Goal: Task Accomplishment & Management: Manage account settings

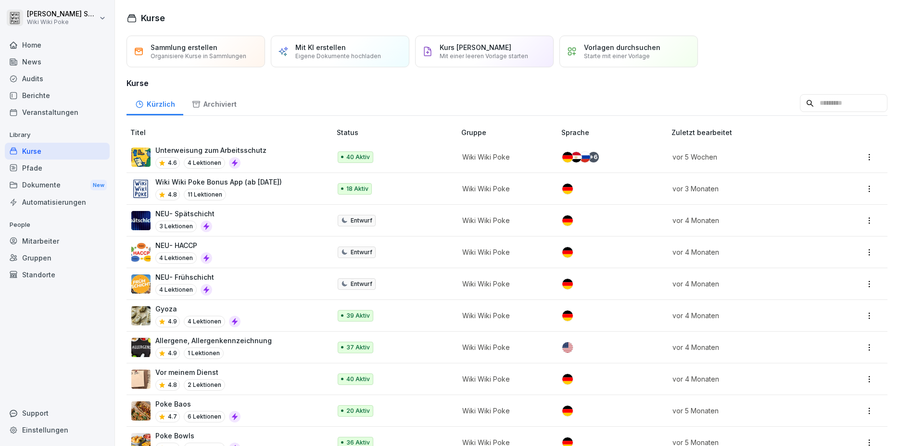
click at [24, 239] on div "Mitarbeiter" at bounding box center [57, 241] width 105 height 17
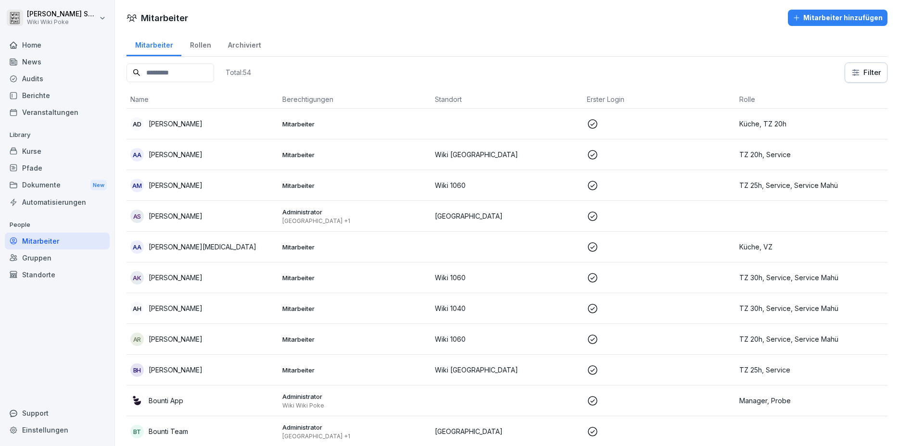
click at [185, 73] on input at bounding box center [170, 72] width 88 height 19
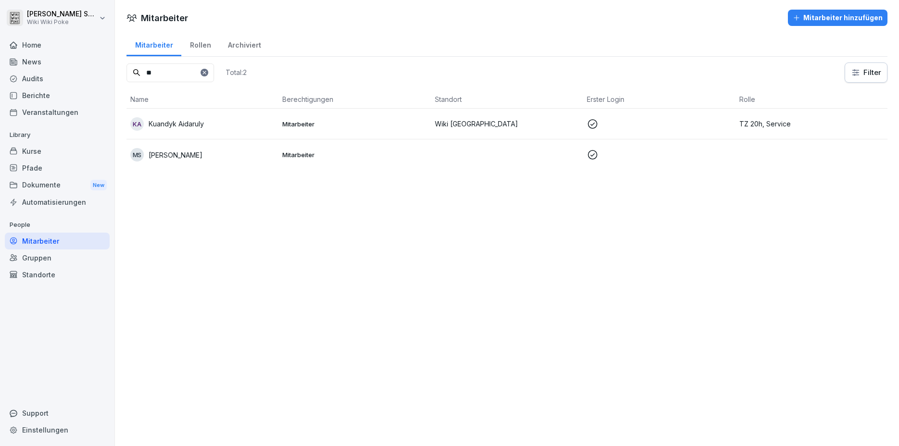
type input "**"
click at [194, 124] on p "Kuandyk Aidaruly" at bounding box center [176, 124] width 55 height 10
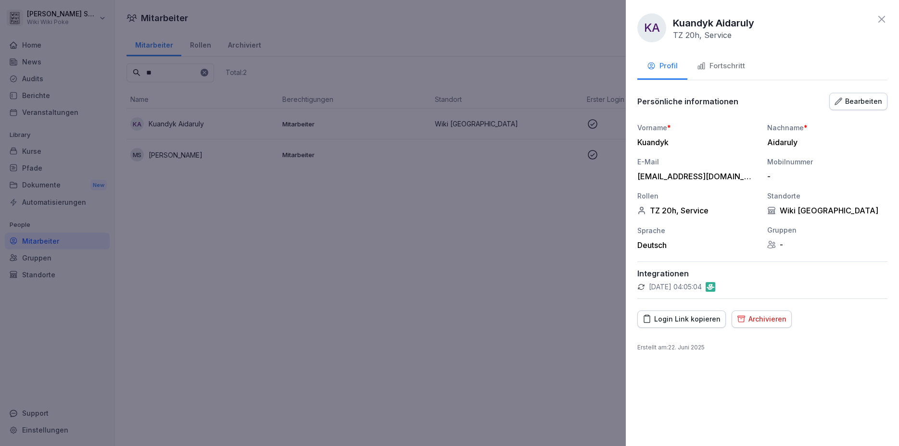
click at [726, 62] on div "Fortschritt" at bounding box center [721, 66] width 48 height 11
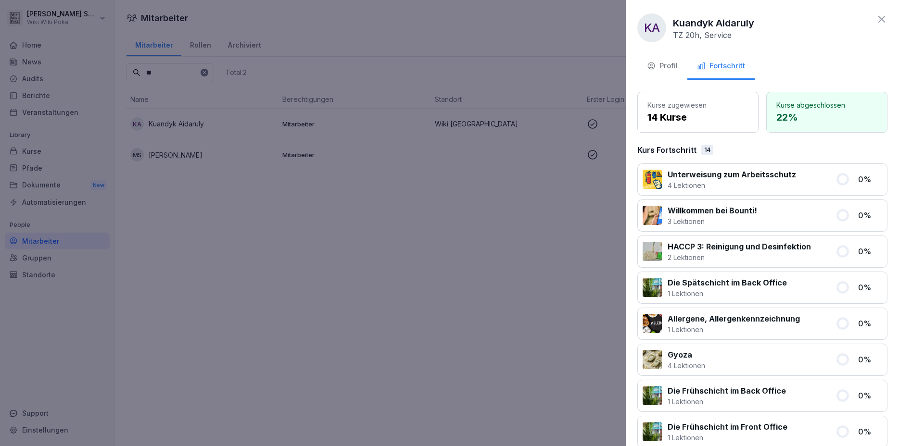
click at [875, 16] on icon at bounding box center [881, 19] width 12 height 12
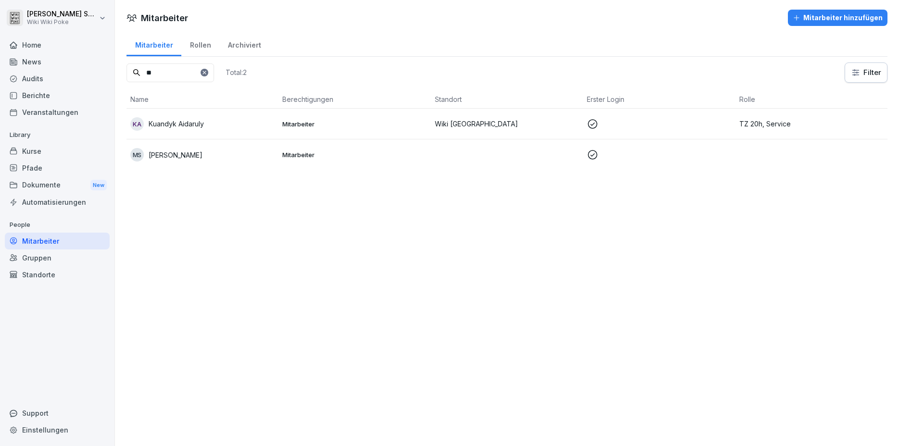
click at [179, 120] on p "Kuandyk Aidaruly" at bounding box center [176, 124] width 55 height 10
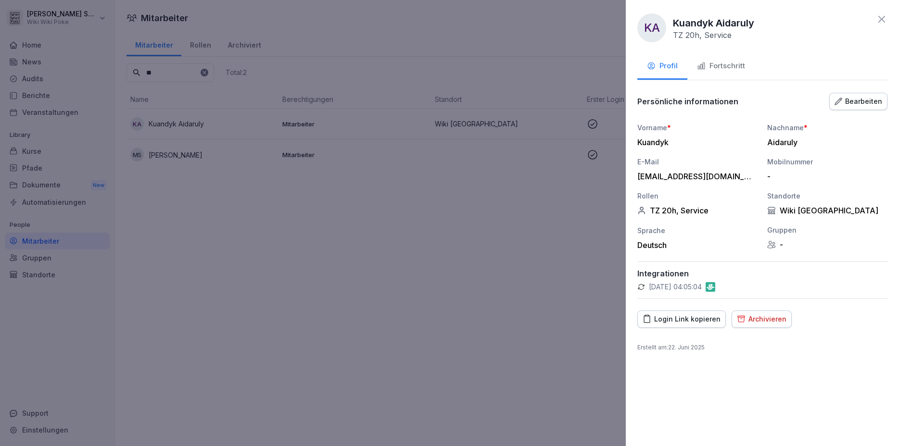
click at [882, 18] on icon at bounding box center [881, 19] width 12 height 12
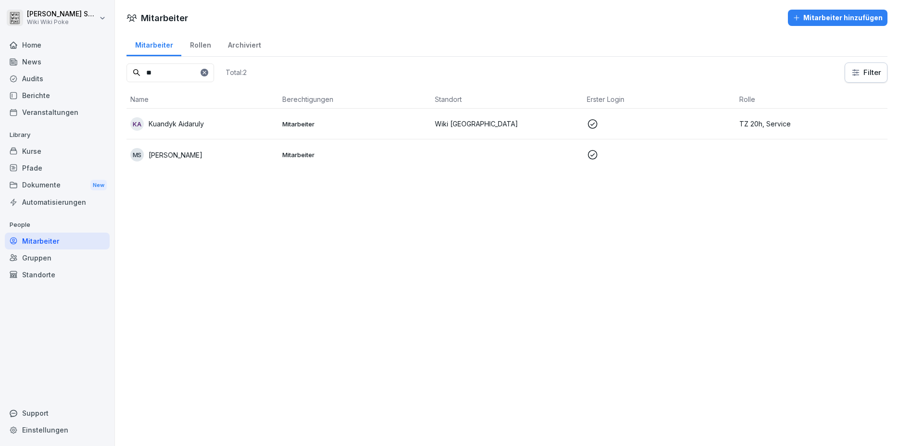
click at [48, 151] on div "Kurse" at bounding box center [57, 151] width 105 height 17
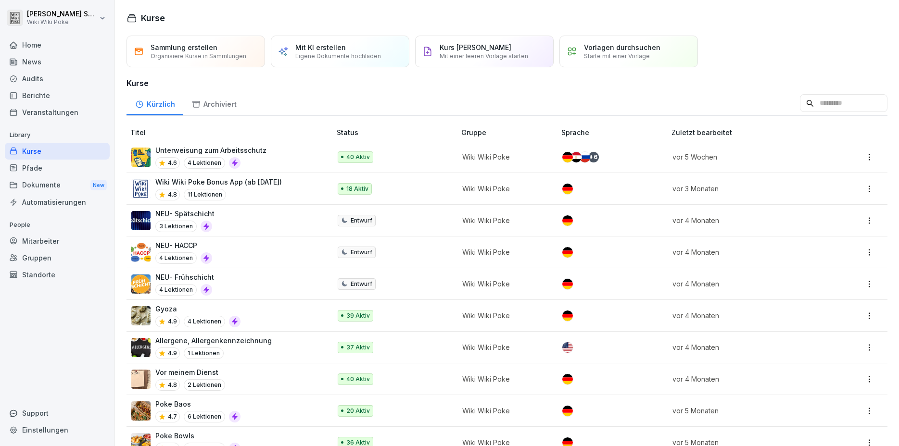
click at [373, 154] on div "40 Aktiv" at bounding box center [392, 157] width 108 height 12
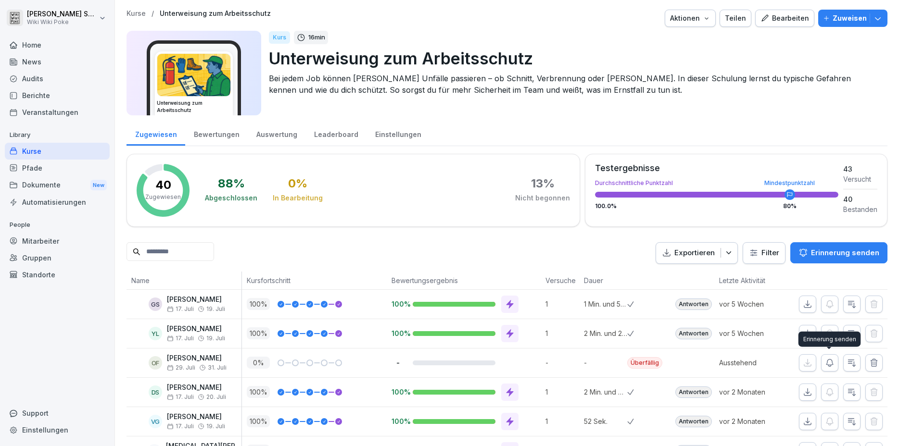
click at [829, 361] on icon "button" at bounding box center [830, 363] width 10 height 10
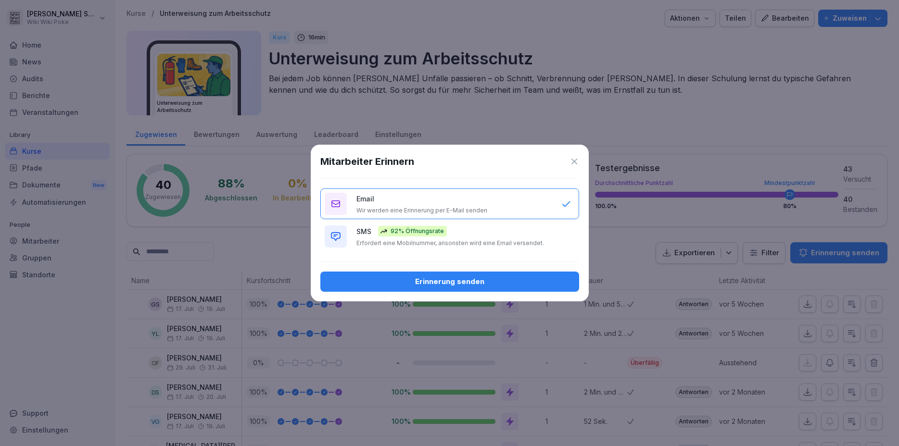
click at [386, 199] on div "Email Wir werden eine Erinnerung per E-Mail senden" at bounding box center [453, 204] width 195 height 21
click at [425, 280] on div "Erinnerung senden" at bounding box center [449, 281] width 243 height 11
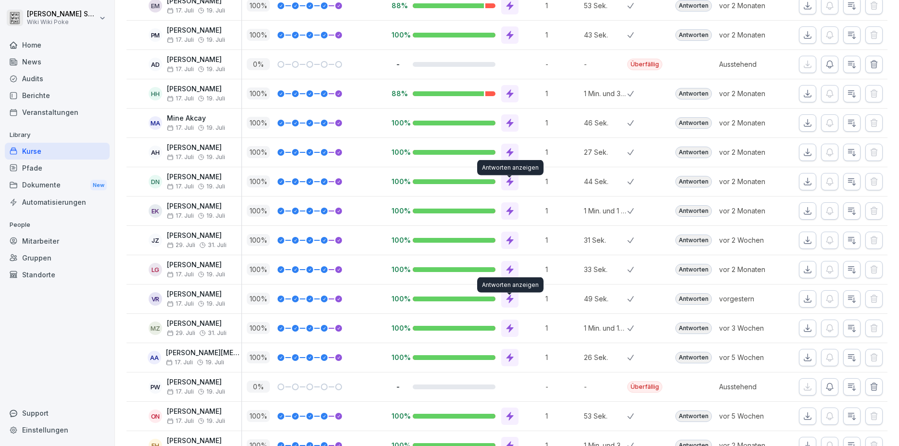
scroll to position [675, 0]
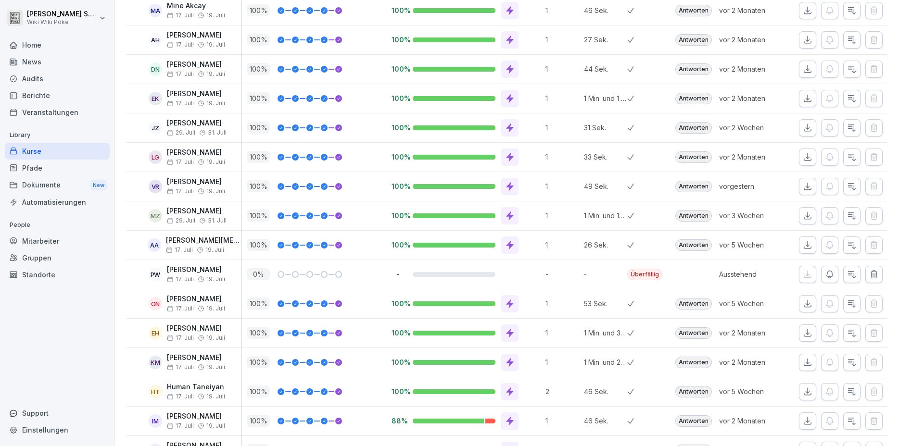
click at [826, 273] on icon "button" at bounding box center [829, 274] width 7 height 7
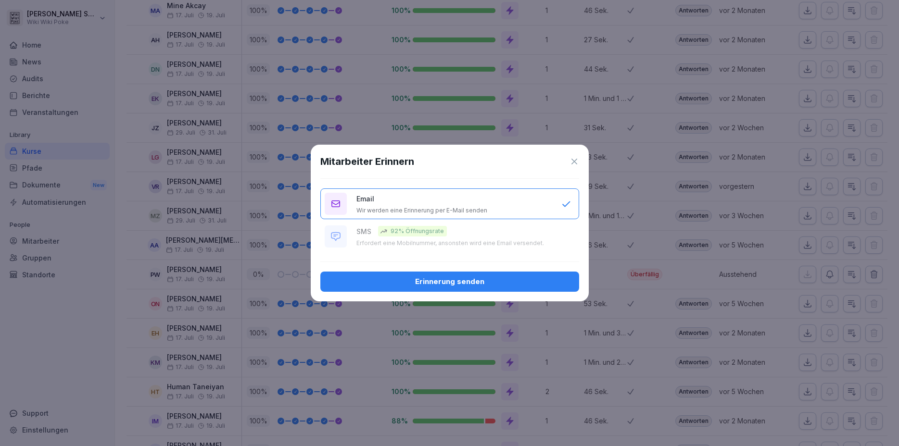
click at [472, 279] on div "Erinnerung senden" at bounding box center [449, 281] width 243 height 11
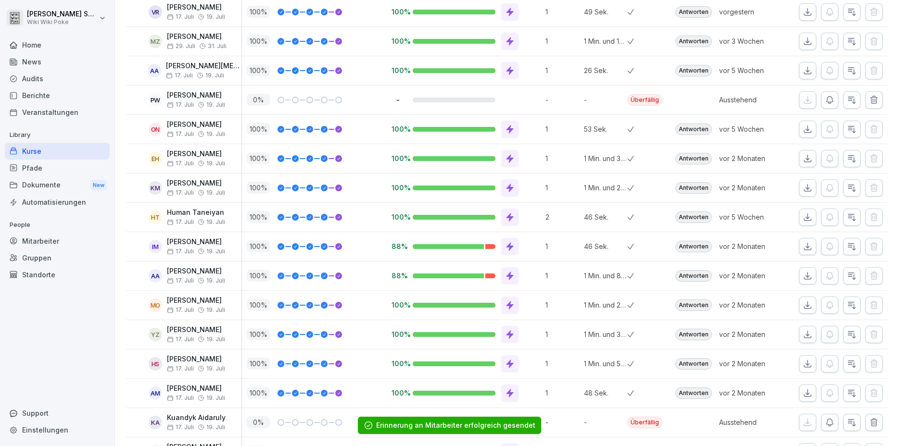
scroll to position [956, 0]
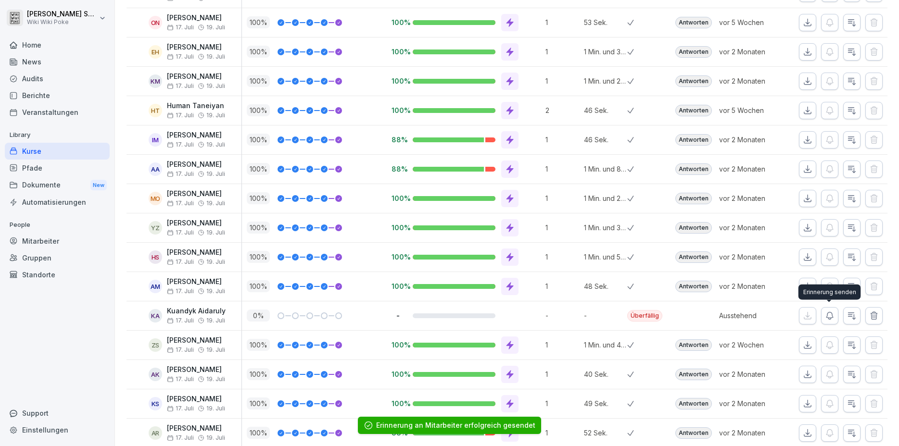
click at [835, 312] on button "button" at bounding box center [829, 315] width 17 height 17
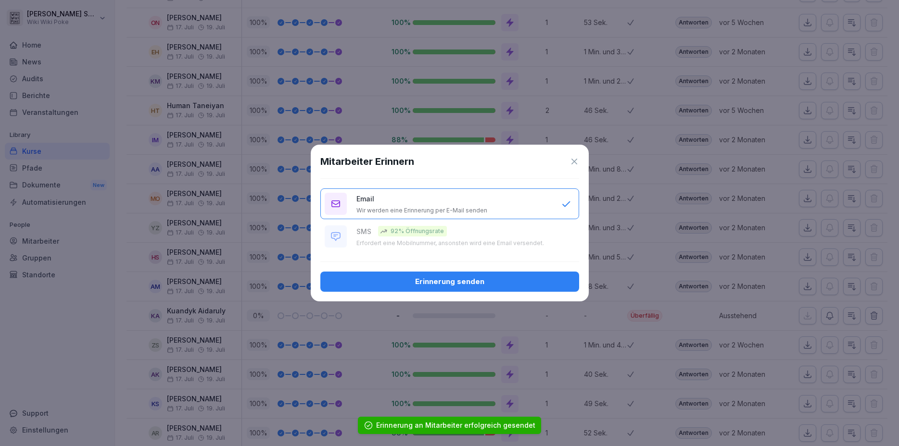
click at [472, 278] on div "Erinnerung senden" at bounding box center [449, 281] width 243 height 11
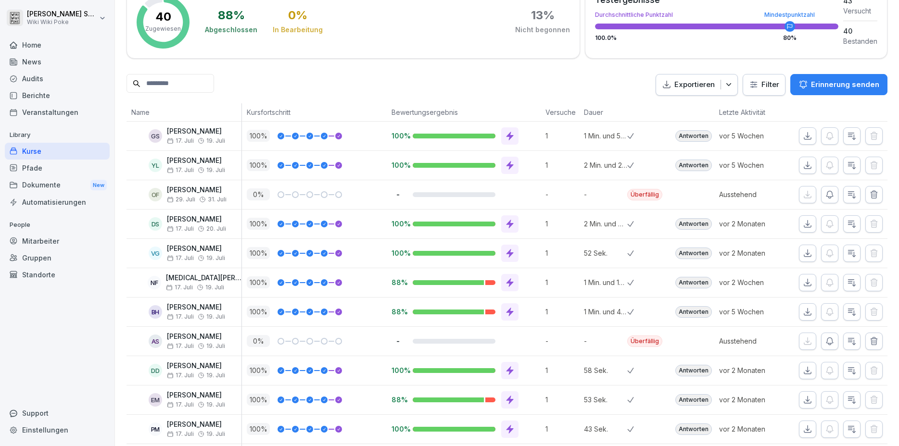
scroll to position [143, 0]
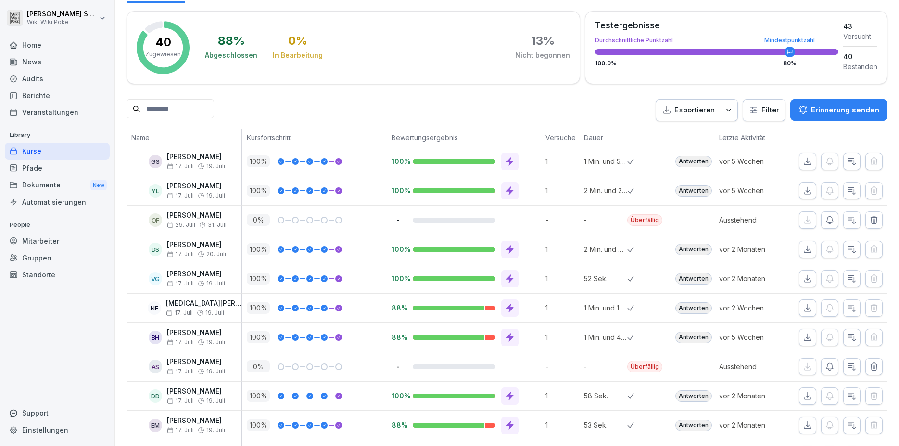
click at [56, 205] on div "Automatisierungen" at bounding box center [57, 202] width 105 height 17
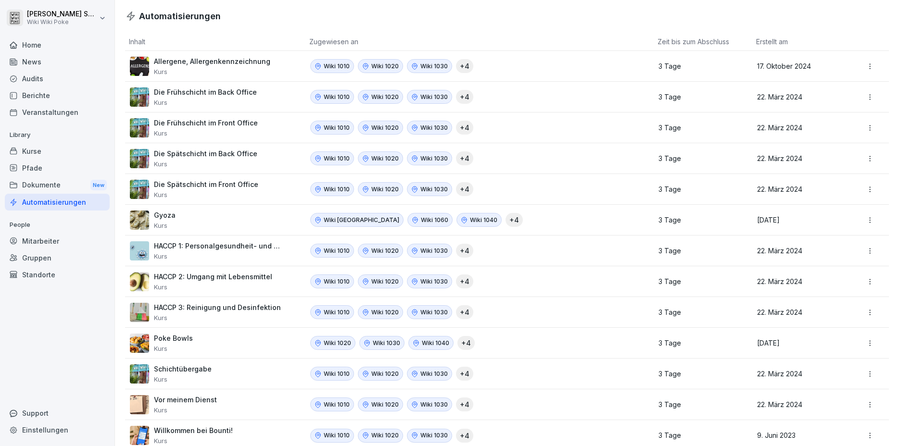
click at [48, 154] on div "Kurse" at bounding box center [57, 151] width 105 height 17
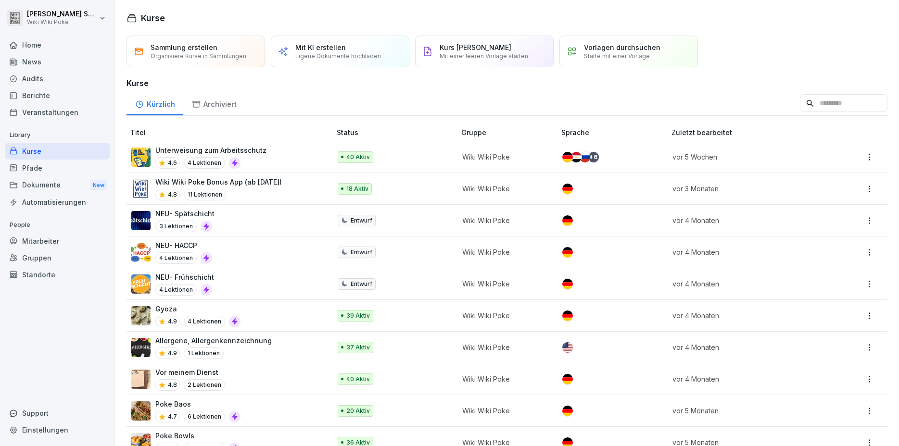
click at [868, 155] on td at bounding box center [859, 157] width 55 height 32
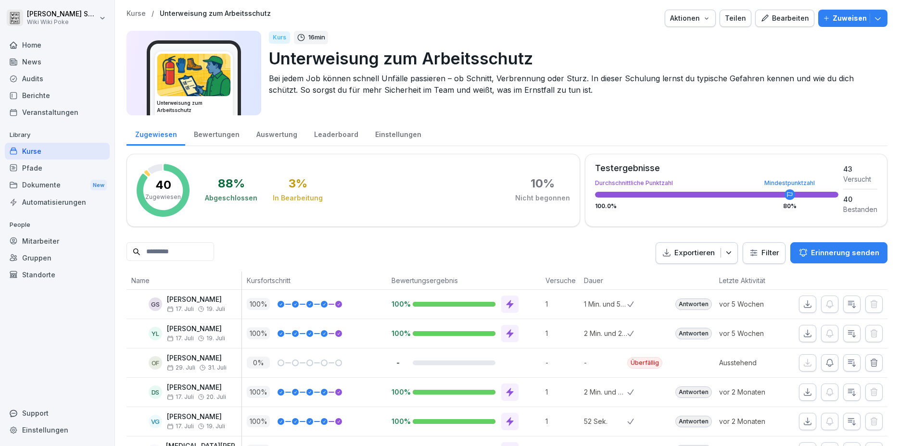
click at [877, 18] on button "Zuweisen" at bounding box center [852, 18] width 69 height 17
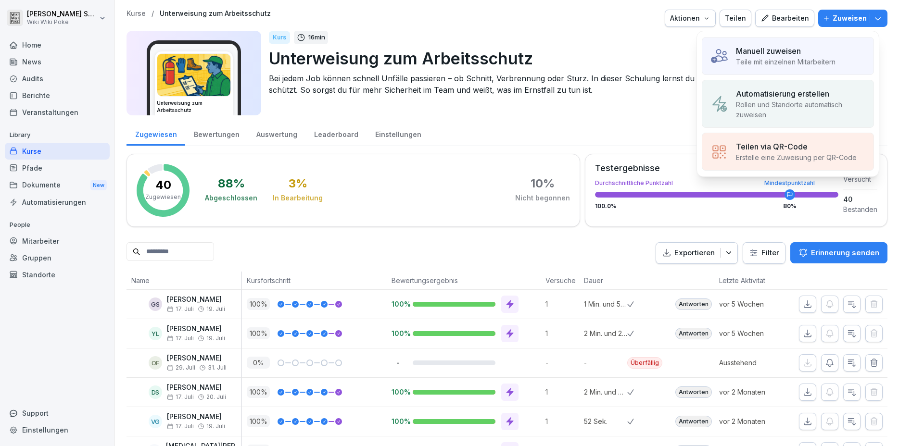
click at [789, 106] on p "Rollen und Standorte automatisch zuweisen" at bounding box center [801, 110] width 130 height 20
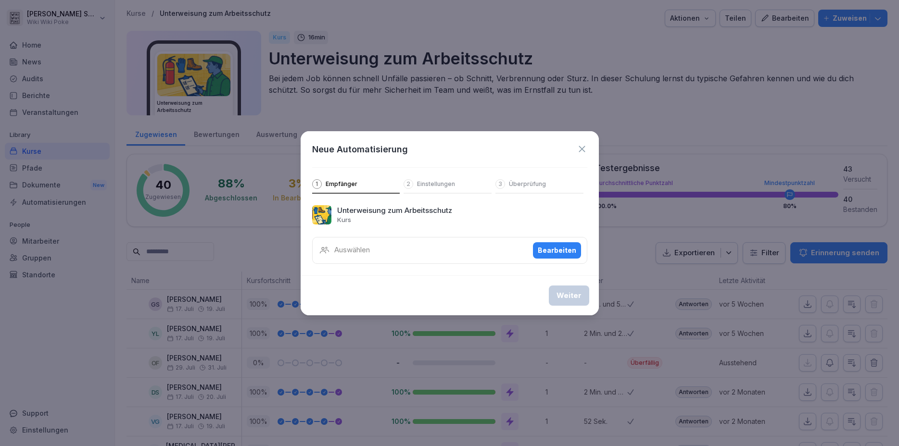
click at [391, 260] on div "Auswählen Bearbeiten" at bounding box center [449, 250] width 275 height 27
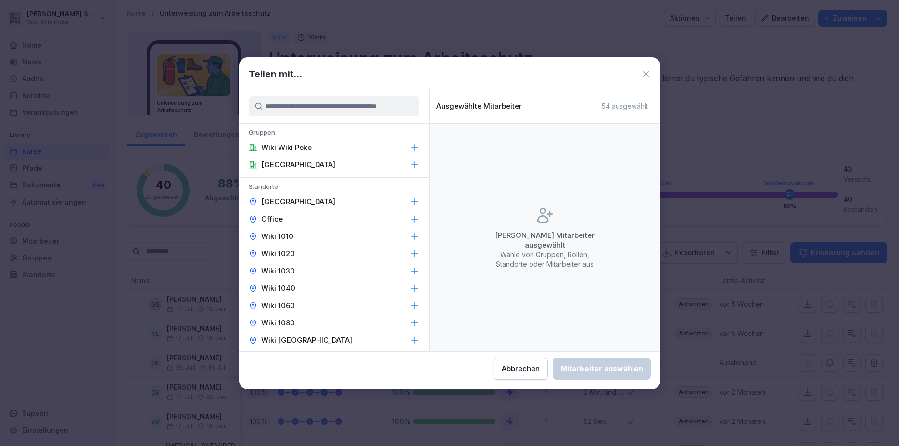
click at [397, 237] on div "Wiki 1010" at bounding box center [334, 236] width 190 height 17
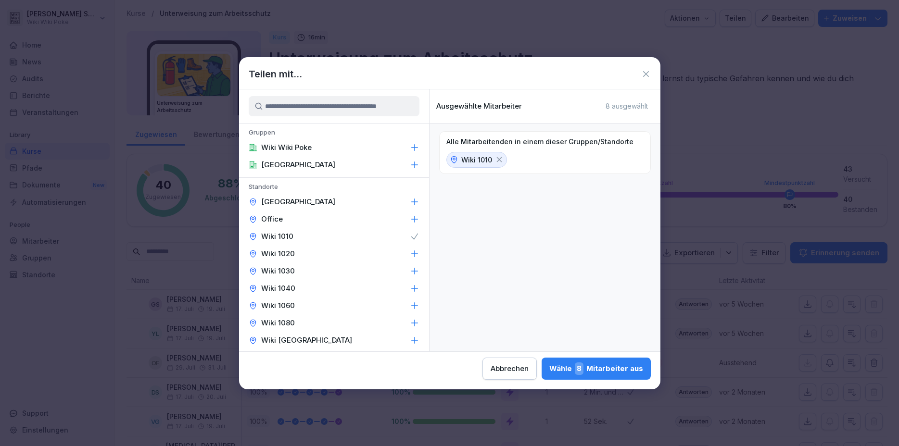
click at [369, 250] on div "Wiki 1020" at bounding box center [334, 253] width 190 height 17
click at [362, 264] on div "Wiki 1030" at bounding box center [334, 271] width 190 height 17
click at [350, 287] on div "Wiki 1040" at bounding box center [334, 288] width 190 height 17
click at [343, 303] on div "Wiki 1060" at bounding box center [334, 305] width 190 height 17
click at [341, 320] on div "Wiki 1080" at bounding box center [334, 322] width 190 height 17
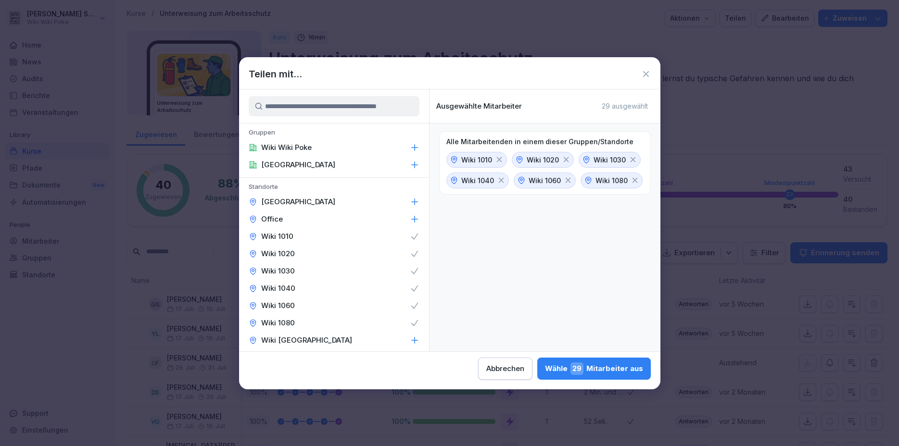
click at [279, 340] on p "Wiki [GEOGRAPHIC_DATA]" at bounding box center [306, 341] width 91 height 10
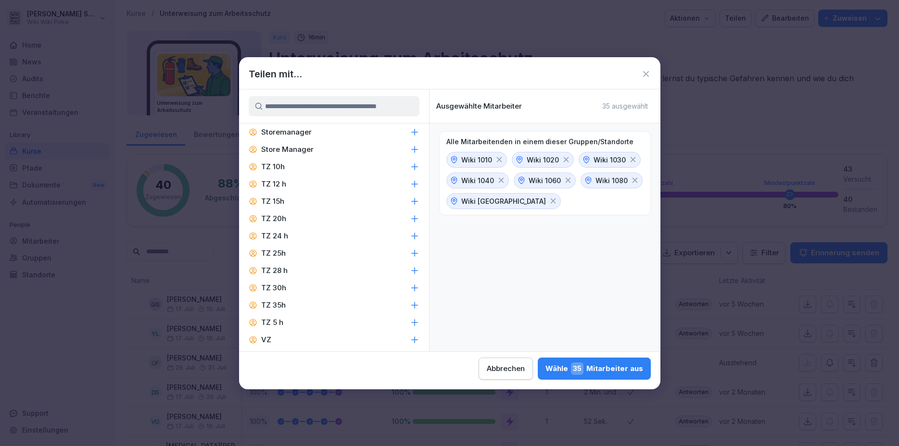
scroll to position [460, 0]
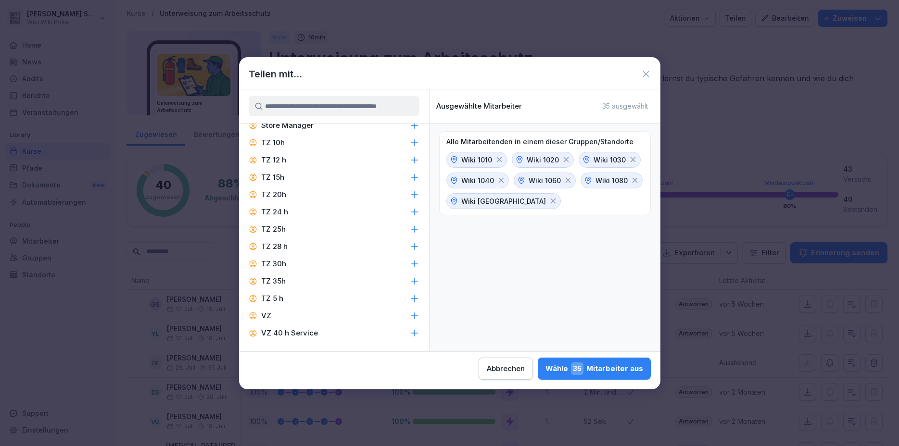
click at [545, 369] on div "Wähle 35 Mitarbeiter aus" at bounding box center [594, 369] width 98 height 13
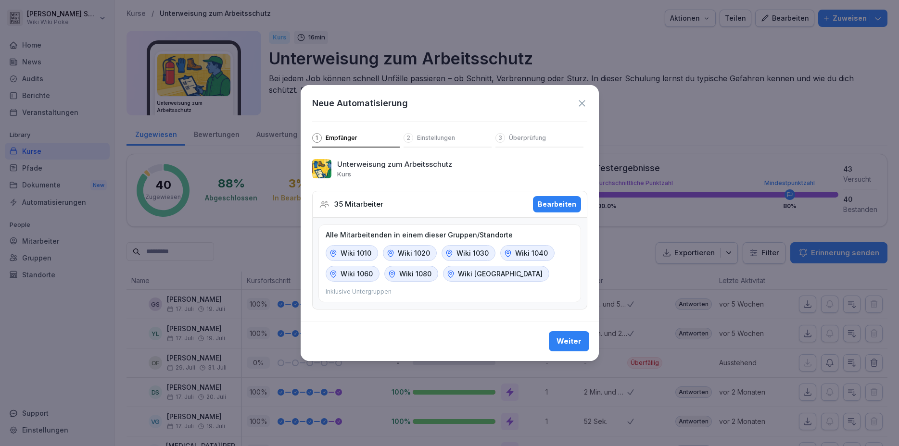
click at [429, 137] on p "Einstellungen" at bounding box center [436, 138] width 38 height 8
click at [563, 346] on button "Weiter" at bounding box center [569, 341] width 40 height 20
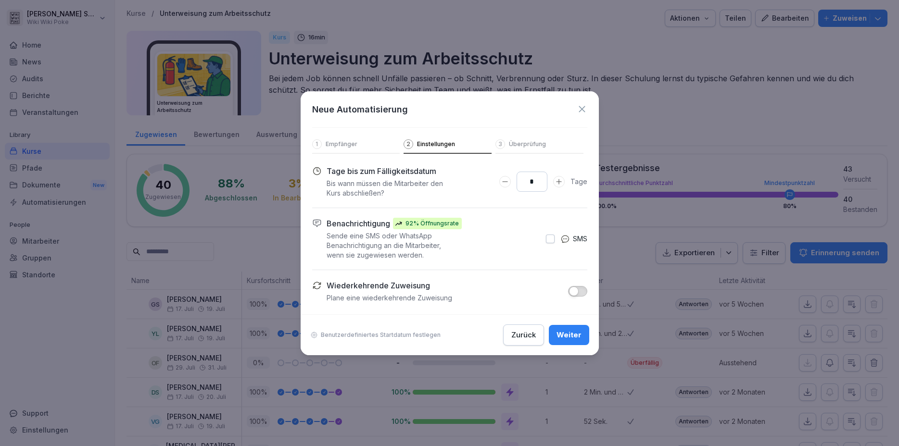
click at [386, 338] on p "Benutzerdefiniertes Startdatum festlegen" at bounding box center [381, 335] width 120 height 8
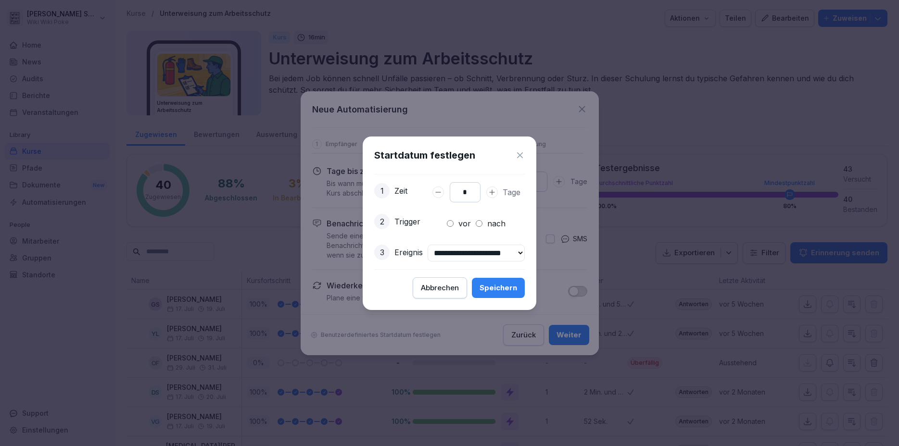
type input "*"
click at [492, 189] on icon "Days to complete number input erhöhen" at bounding box center [492, 192] width 8 height 8
click at [510, 288] on div "Speichern" at bounding box center [498, 288] width 38 height 11
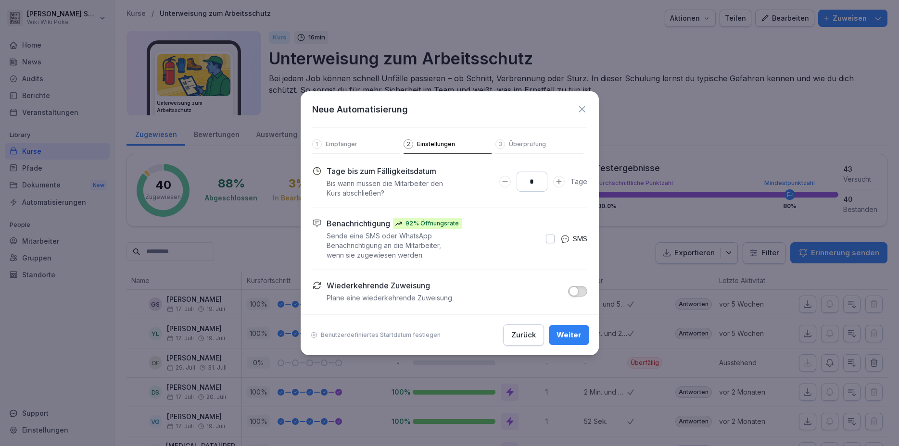
click at [508, 182] on icon "Days to complete number input verringern" at bounding box center [505, 182] width 8 height 8
click at [507, 182] on icon "Days to complete number input verringern" at bounding box center [505, 182] width 8 height 8
type input "*"
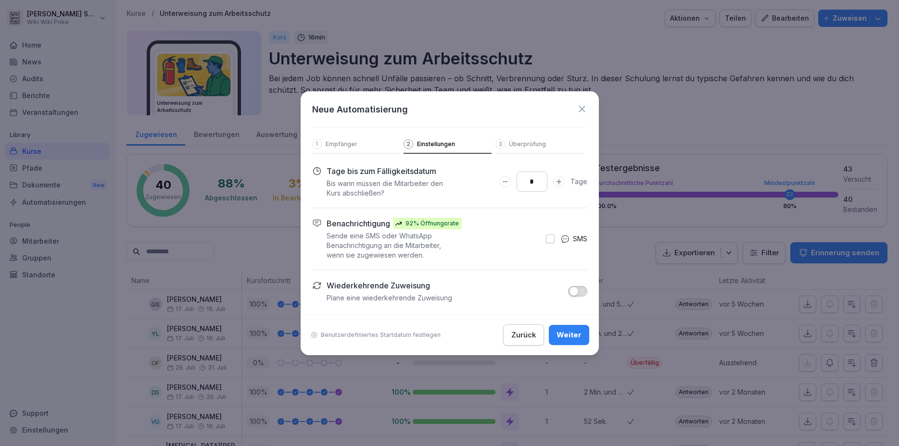
click at [556, 182] on icon "Days to complete number input erhöhen" at bounding box center [559, 182] width 8 height 8
click at [354, 339] on div "Benutzerdefiniertes Startdatum festlegen Zurück Weiter" at bounding box center [449, 334] width 298 height 41
click at [359, 335] on p "Benutzerdefiniertes Startdatum festlegen" at bounding box center [381, 335] width 120 height 8
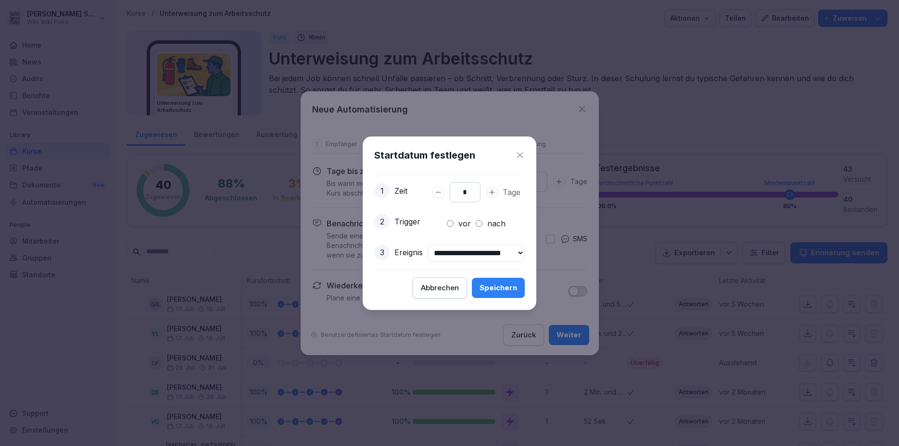
click at [427, 245] on select "**********" at bounding box center [475, 253] width 97 height 17
click at [439, 250] on select "**********" at bounding box center [475, 253] width 97 height 17
click at [517, 288] on div "Speichern" at bounding box center [498, 288] width 38 height 11
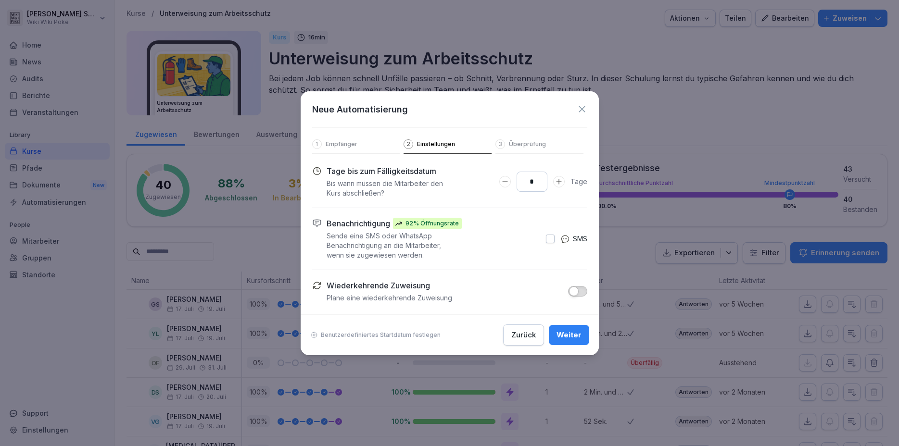
drag, startPoint x: 561, startPoint y: 329, endPoint x: 558, endPoint y: 325, distance: 5.2
click at [561, 329] on button "Weiter" at bounding box center [569, 335] width 40 height 20
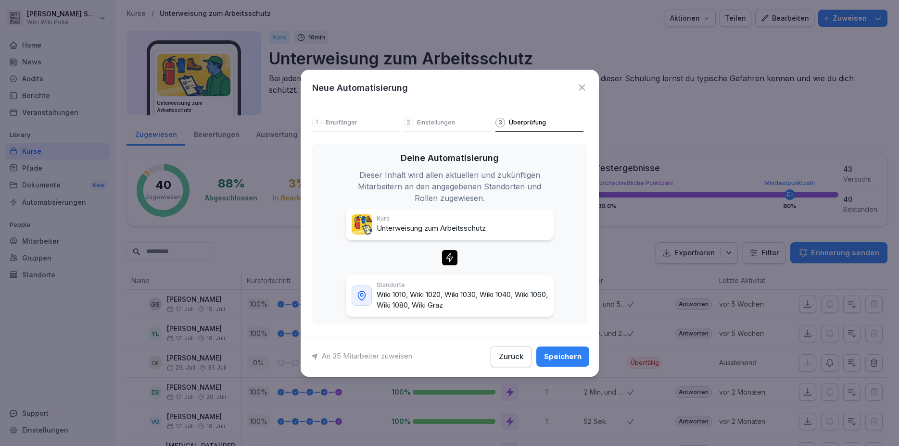
click at [581, 85] on icon at bounding box center [581, 87] width 11 height 11
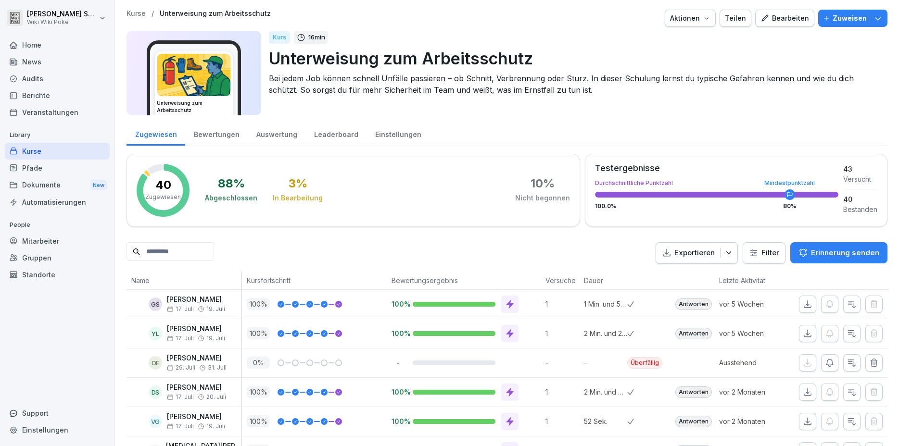
click at [26, 202] on div "Automatisierungen" at bounding box center [57, 202] width 105 height 17
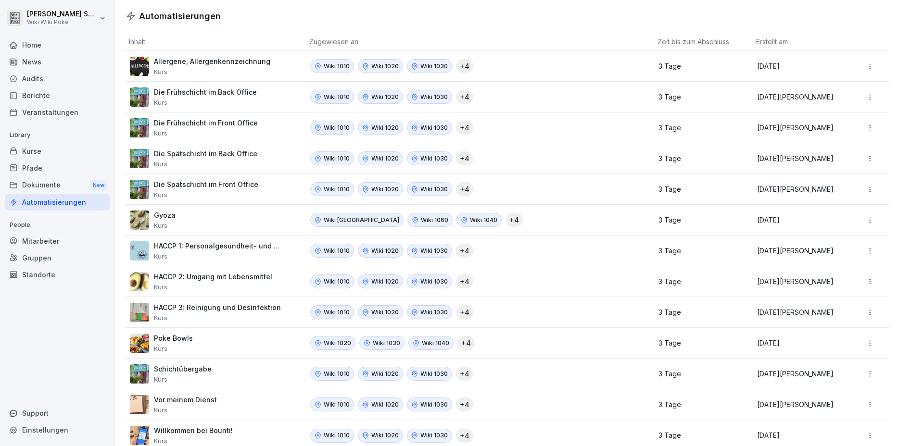
click at [226, 61] on p "Allergene, Allergenkennzeichnung" at bounding box center [212, 61] width 116 height 9
click at [162, 213] on p "Gyoza" at bounding box center [165, 215] width 22 height 9
click at [161, 213] on p "Gyoza" at bounding box center [165, 215] width 22 height 9
click at [858, 219] on html "[PERSON_NAME] Wiki Wiki Poke Home News Audits Berichte Veranstaltungen Library …" at bounding box center [449, 223] width 899 height 446
click at [838, 237] on div "Bearbeiten" at bounding box center [854, 241] width 83 height 16
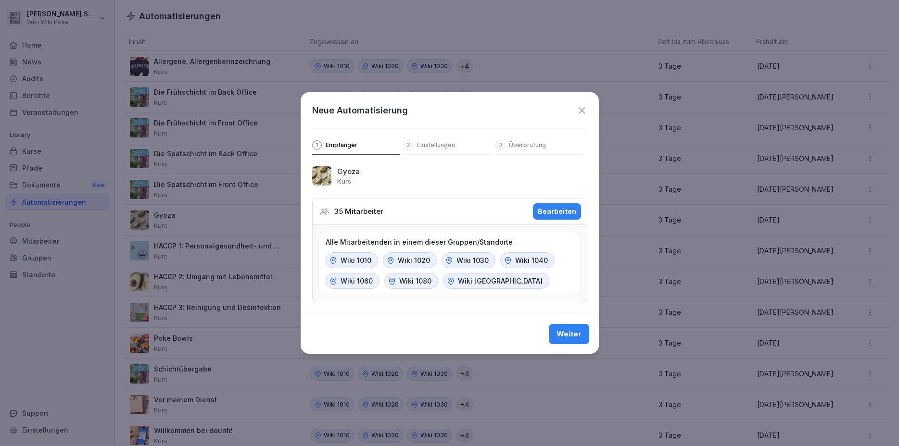
click at [567, 213] on div "Bearbeiten" at bounding box center [557, 211] width 38 height 11
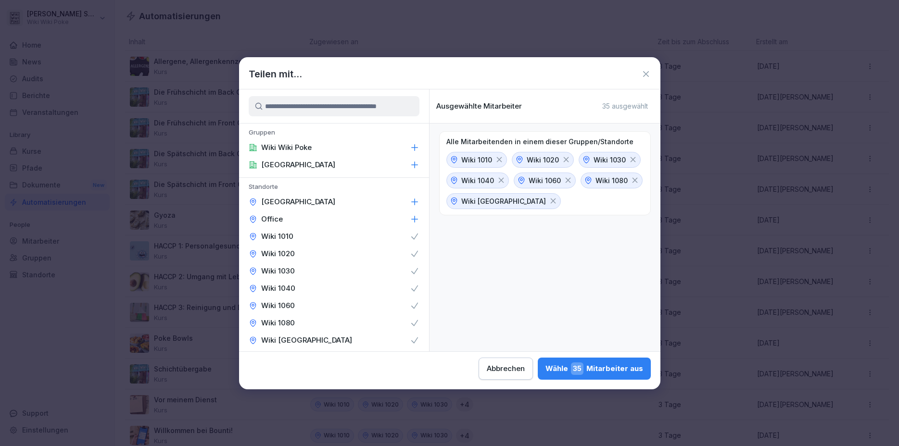
click at [644, 70] on icon at bounding box center [646, 74] width 10 height 10
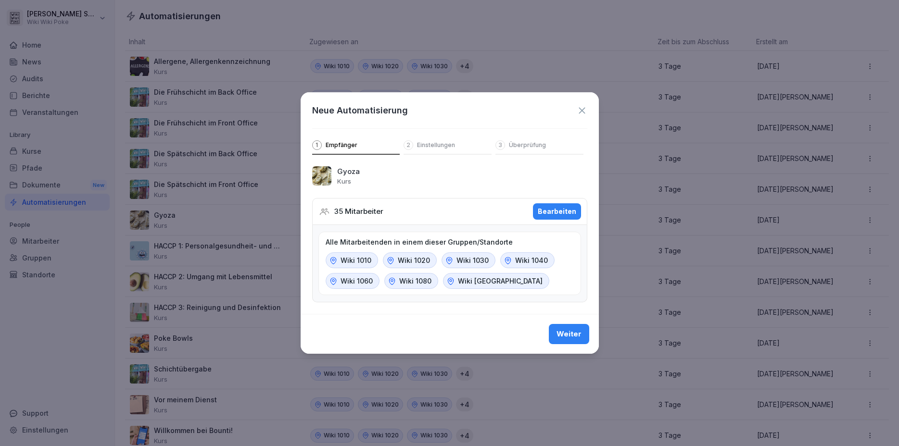
click at [420, 145] on p "Einstellungen" at bounding box center [436, 145] width 38 height 8
click at [563, 330] on div "Weiter" at bounding box center [568, 334] width 25 height 11
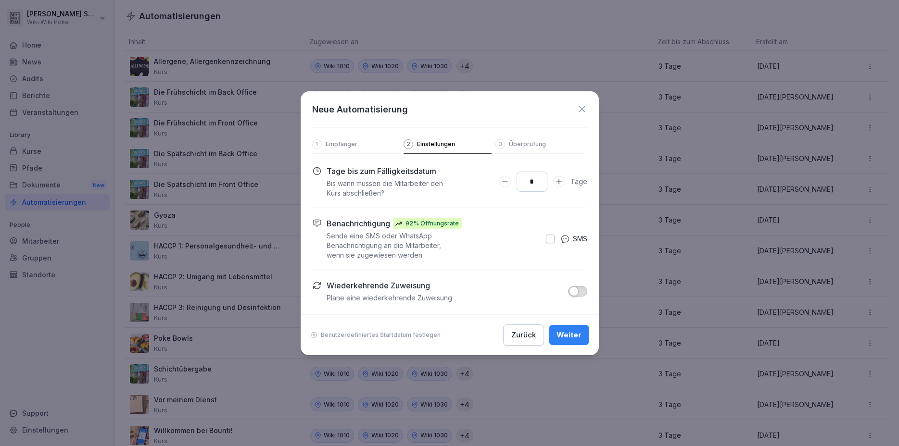
click at [406, 335] on p "Benutzerdefiniertes Startdatum festlegen" at bounding box center [381, 335] width 120 height 8
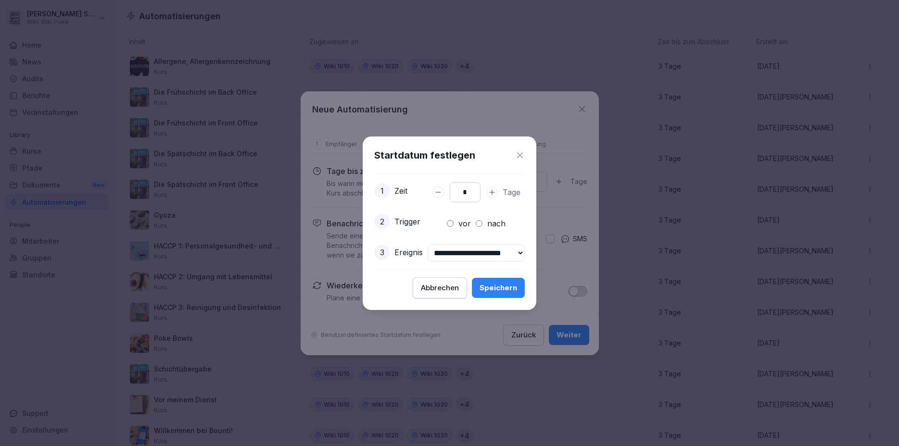
drag, startPoint x: 457, startPoint y: 285, endPoint x: 472, endPoint y: 288, distance: 14.7
click at [457, 285] on div "Abbrechen" at bounding box center [440, 288] width 38 height 11
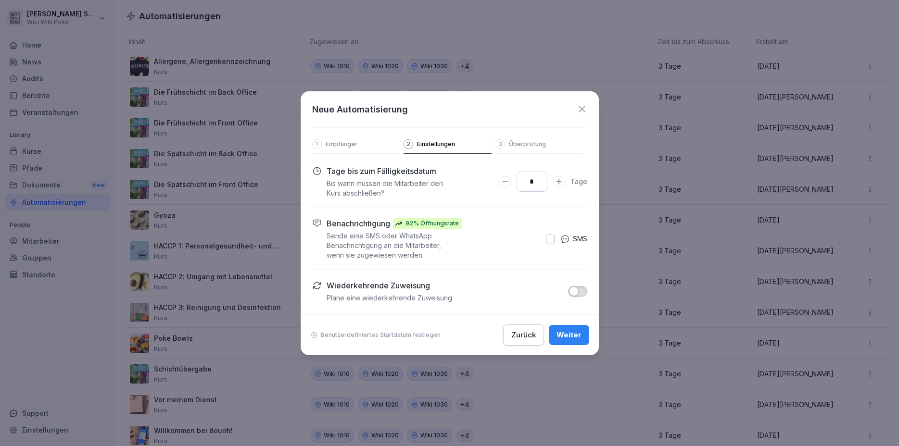
click at [579, 112] on icon at bounding box center [581, 109] width 11 height 11
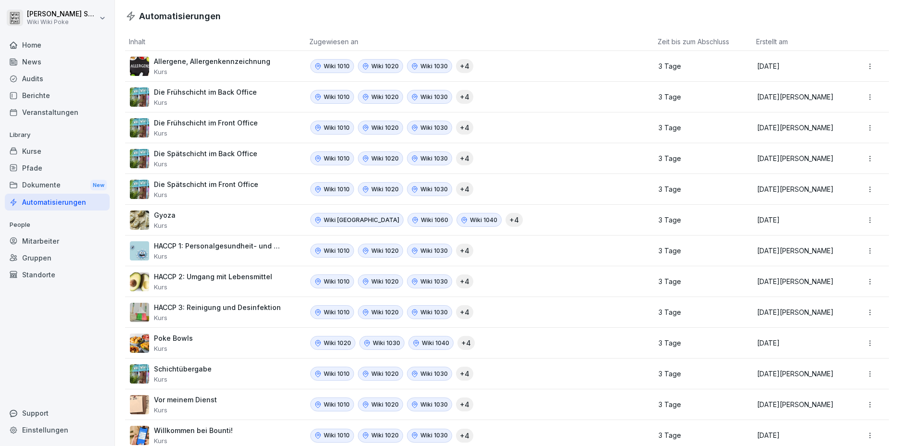
click at [39, 152] on div "Kurse" at bounding box center [57, 151] width 105 height 17
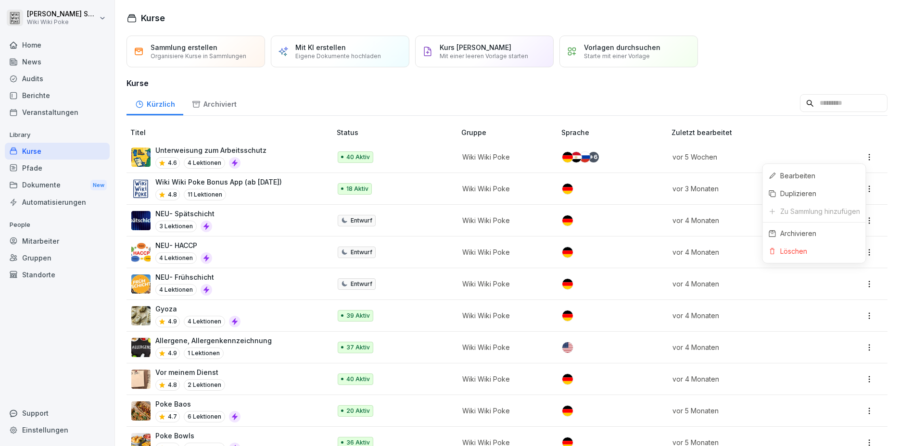
click at [860, 155] on html "[PERSON_NAME] Wiki Wiki Poke Home News Audits Berichte Veranstaltungen Library …" at bounding box center [449, 223] width 899 height 446
click at [814, 177] on div "Bearbeiten" at bounding box center [814, 176] width 103 height 18
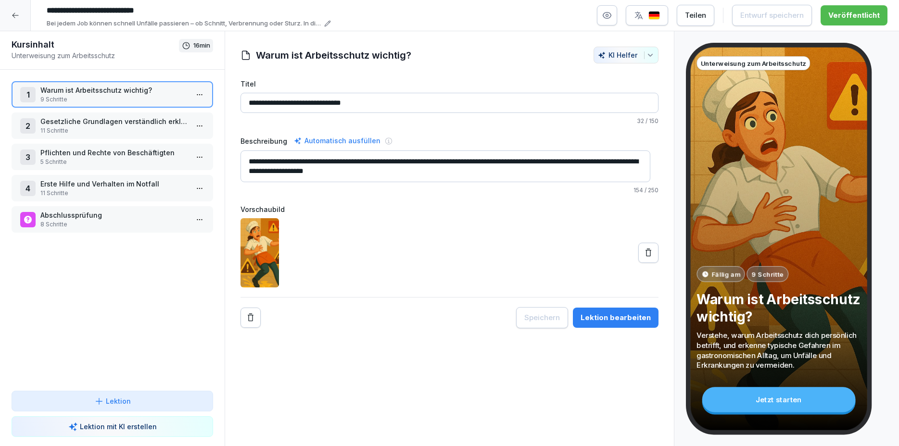
click at [10, 14] on div at bounding box center [15, 15] width 31 height 31
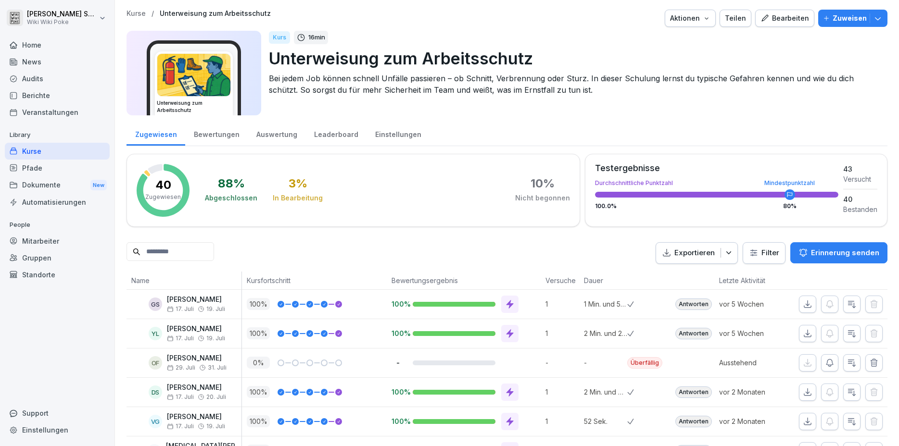
click at [782, 15] on div "Bearbeiten" at bounding box center [784, 18] width 49 height 11
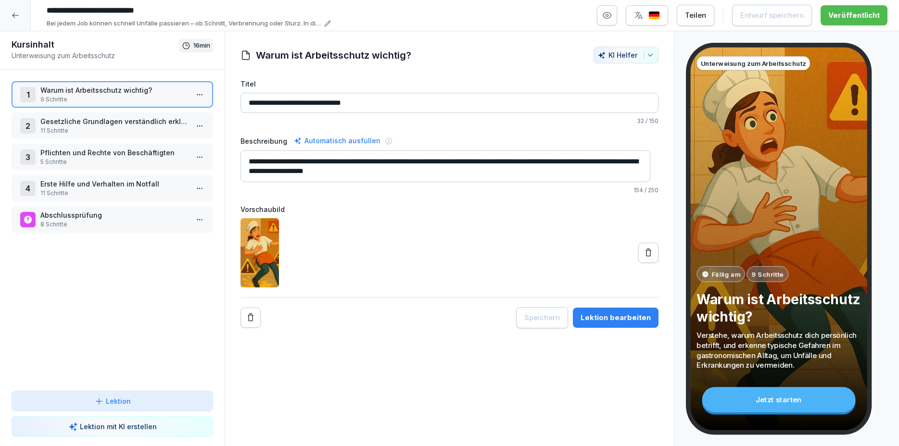
click at [19, 17] on icon at bounding box center [16, 16] width 8 height 8
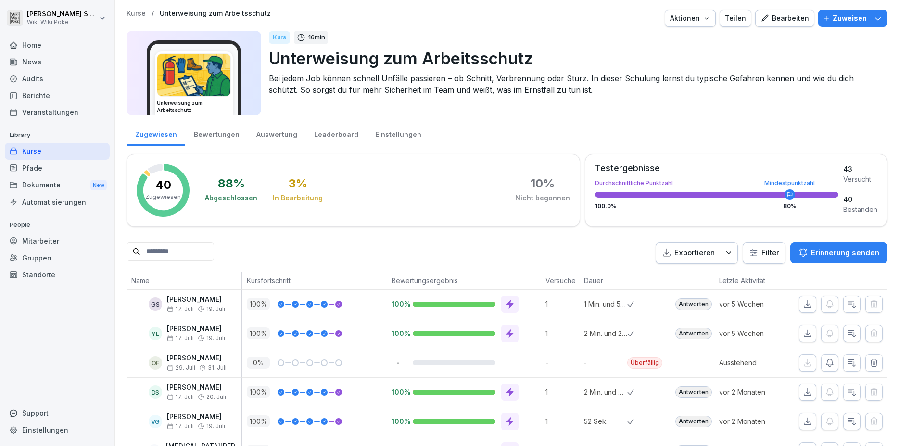
click at [845, 20] on p "Zuweisen" at bounding box center [849, 18] width 34 height 11
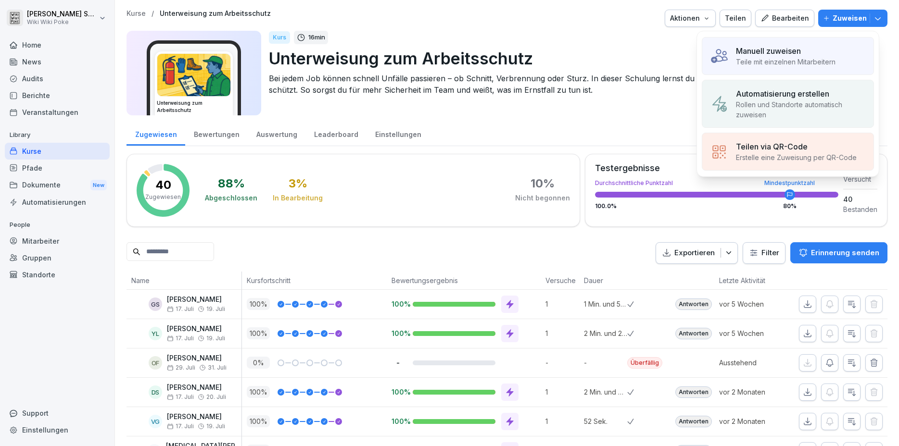
click at [788, 99] on p "Automatisierung erstellen" at bounding box center [782, 94] width 93 height 12
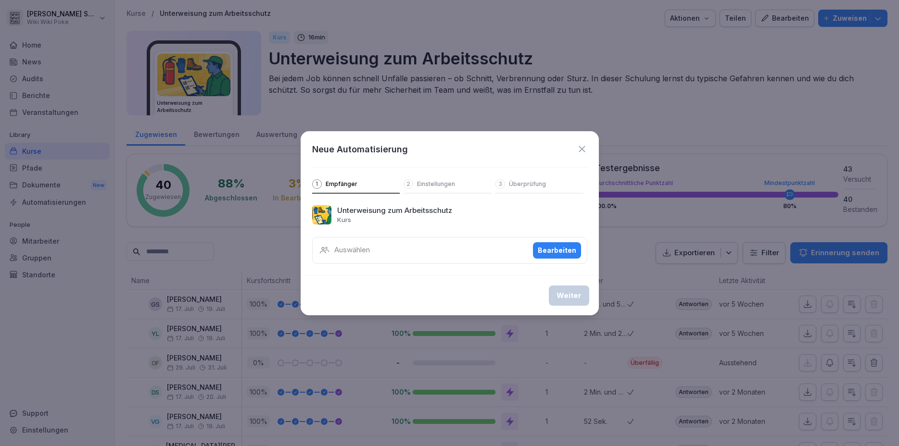
click at [379, 262] on div "Auswählen Bearbeiten" at bounding box center [449, 250] width 275 height 27
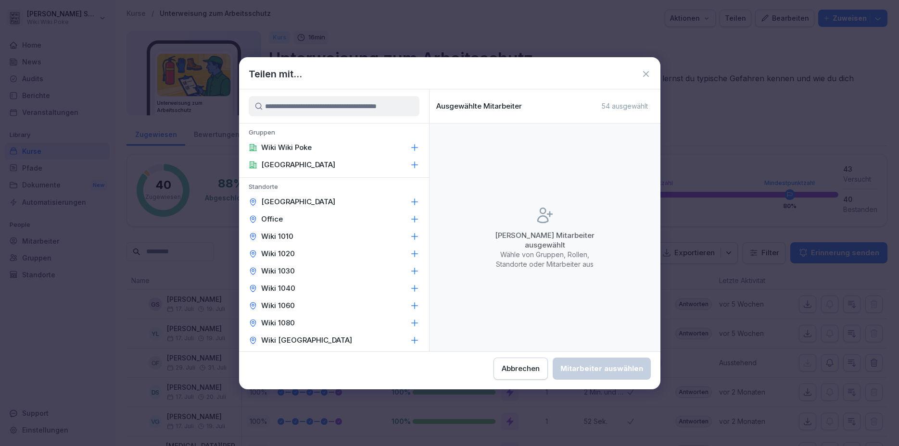
click at [359, 235] on div "Wiki 1010" at bounding box center [334, 236] width 190 height 17
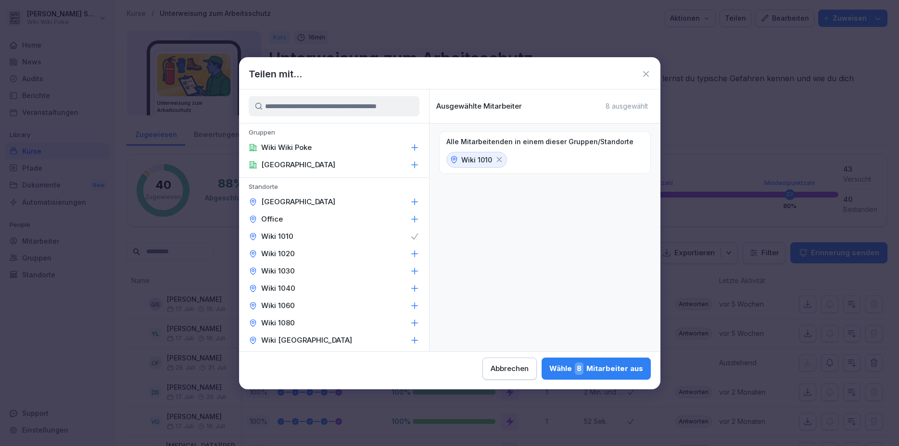
click at [342, 252] on div "Wiki 1020" at bounding box center [334, 253] width 190 height 17
click at [329, 266] on div "Wiki 1030" at bounding box center [334, 271] width 190 height 17
click at [316, 288] on div "Wiki 1040" at bounding box center [334, 288] width 190 height 17
click at [302, 303] on div "Wiki 1060" at bounding box center [334, 305] width 190 height 17
click at [296, 320] on div "Wiki 1080" at bounding box center [334, 322] width 190 height 17
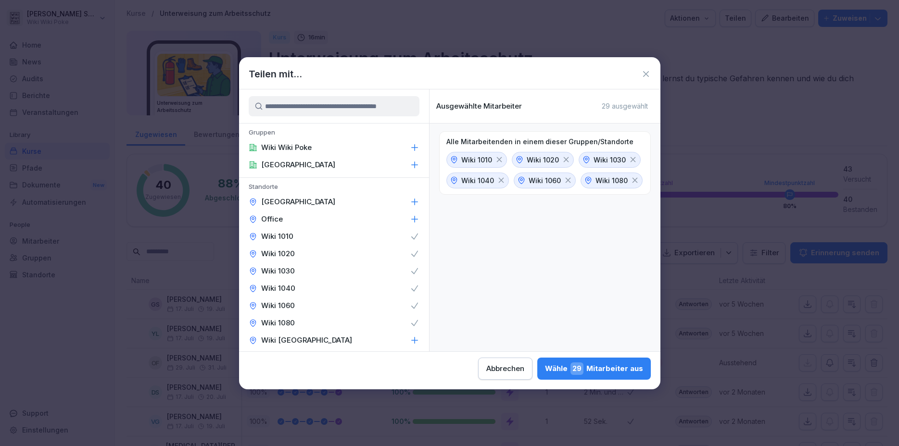
click at [293, 340] on p "Wiki [GEOGRAPHIC_DATA]" at bounding box center [306, 341] width 91 height 10
click at [545, 367] on div "Wähle 35 Mitarbeiter aus" at bounding box center [594, 369] width 98 height 13
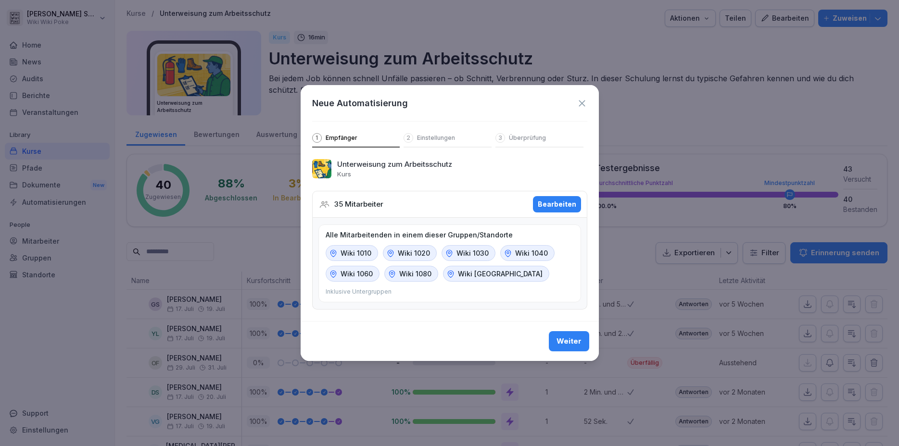
click at [572, 343] on div "Weiter" at bounding box center [568, 341] width 25 height 11
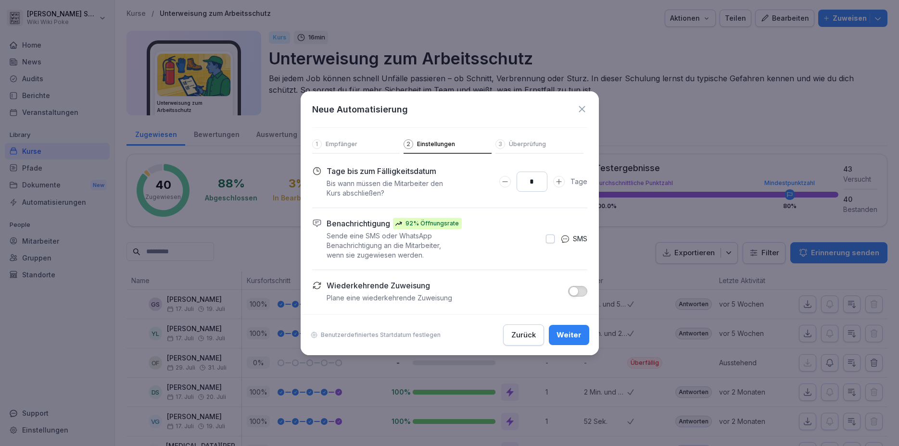
click at [330, 145] on p "Empfänger" at bounding box center [341, 144] width 32 height 8
click at [529, 341] on button "Zurück" at bounding box center [523, 335] width 41 height 21
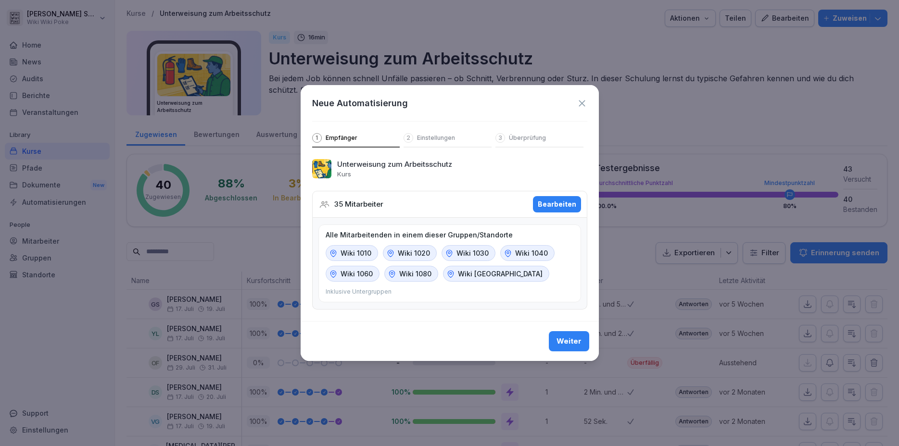
click at [571, 343] on div "Weiter" at bounding box center [568, 341] width 25 height 11
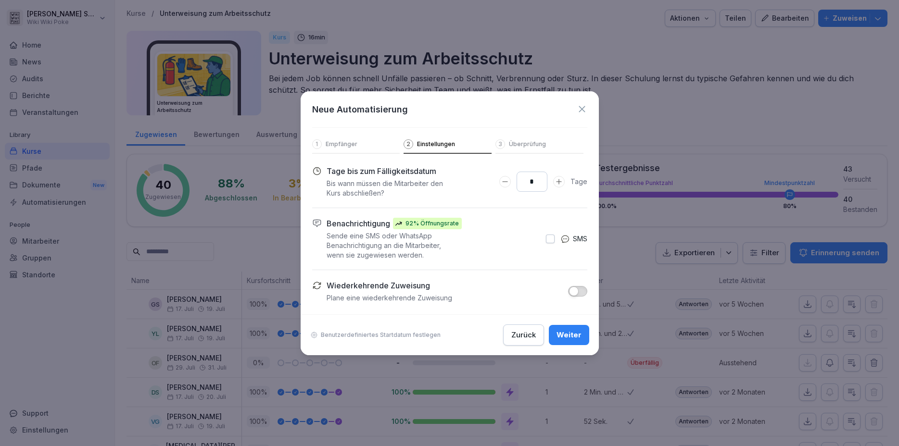
click at [505, 181] on icon "Days to complete number input verringern" at bounding box center [505, 182] width 8 height 8
click at [504, 181] on icon "Days to complete number input verringern" at bounding box center [505, 182] width 8 height 8
click at [504, 181] on icon "Days to complete number input verringern" at bounding box center [504, 181] width 5 height 0
type input "*"
click at [503, 182] on icon "Days to complete number input verringern" at bounding box center [504, 181] width 5 height 0
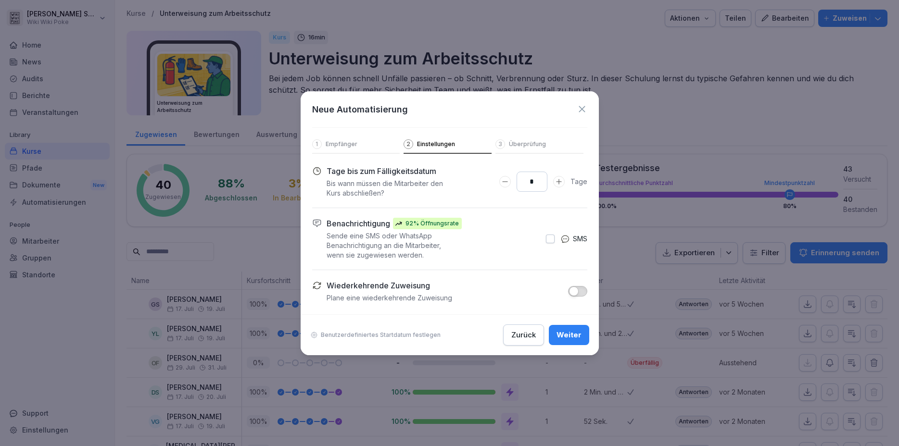
click at [409, 334] on p "Benutzerdefiniertes Startdatum festlegen" at bounding box center [381, 335] width 120 height 8
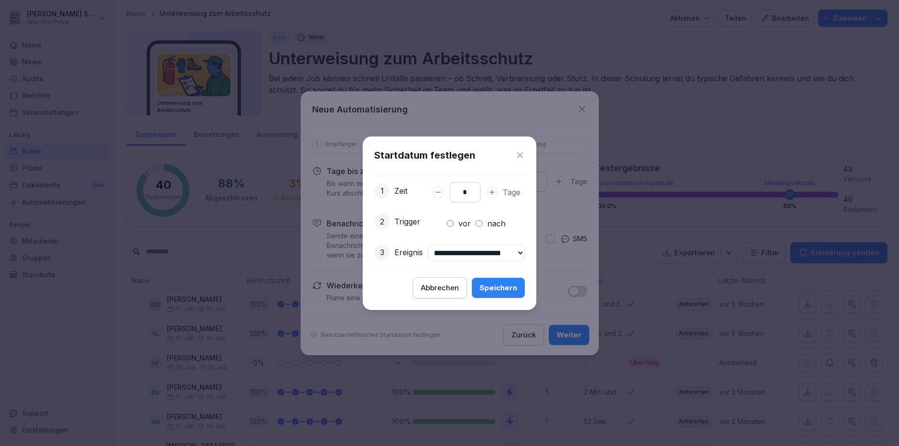
type input "*"
click at [491, 188] on button "Days to complete number input erhöhen" at bounding box center [492, 193] width 12 height 12
click at [517, 290] on div "Speichern" at bounding box center [498, 288] width 38 height 11
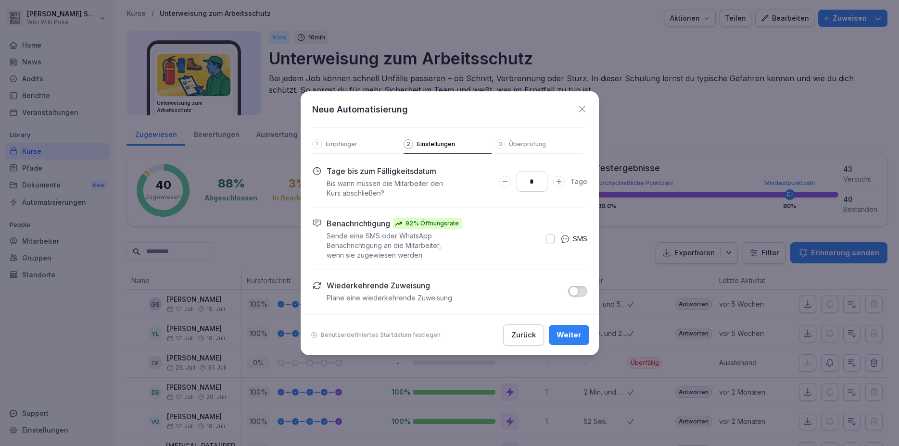
click at [575, 336] on div "Weiter" at bounding box center [568, 335] width 25 height 11
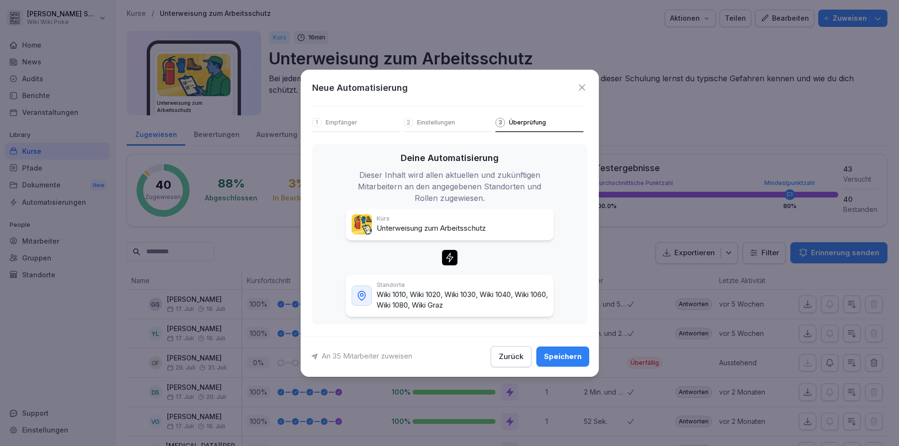
click at [568, 358] on div "Speichern" at bounding box center [563, 356] width 38 height 11
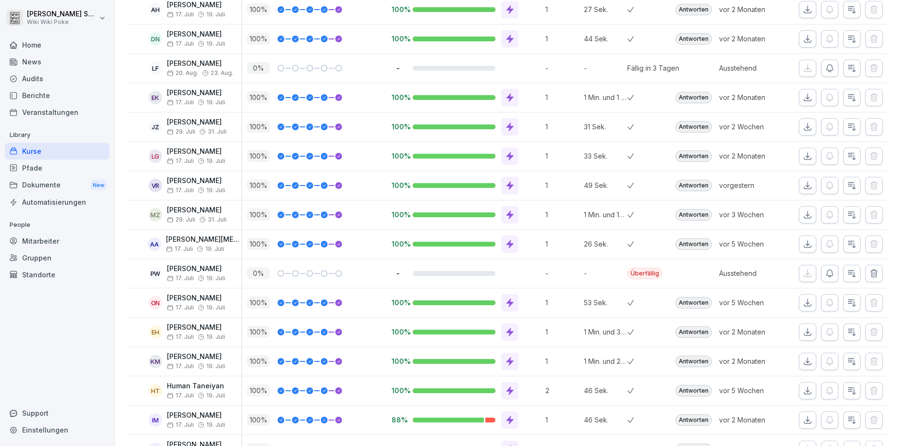
scroll to position [480, 0]
